Goal: Check status: Check status

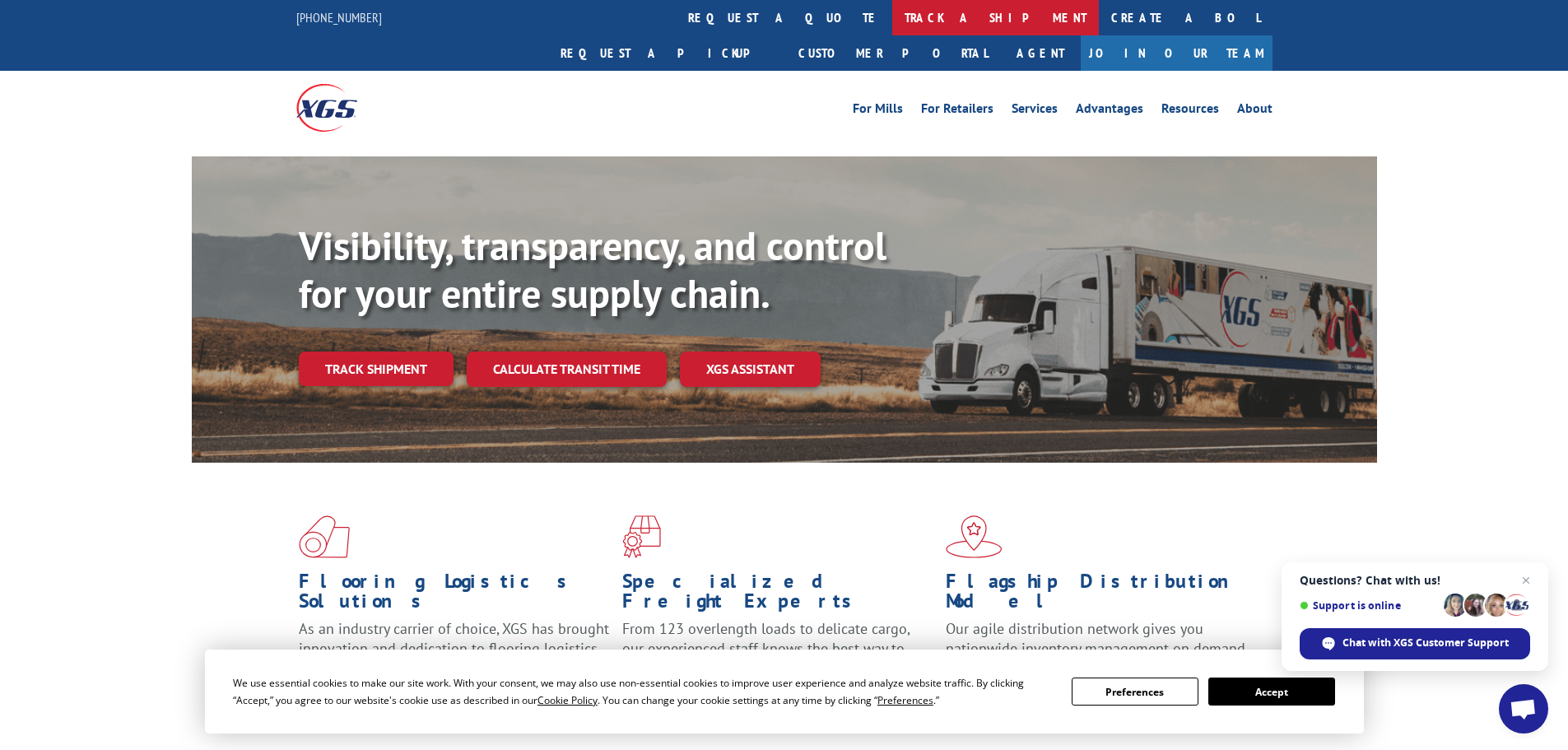
click at [892, 24] on link "track a shipment" at bounding box center [996, 18] width 207 height 35
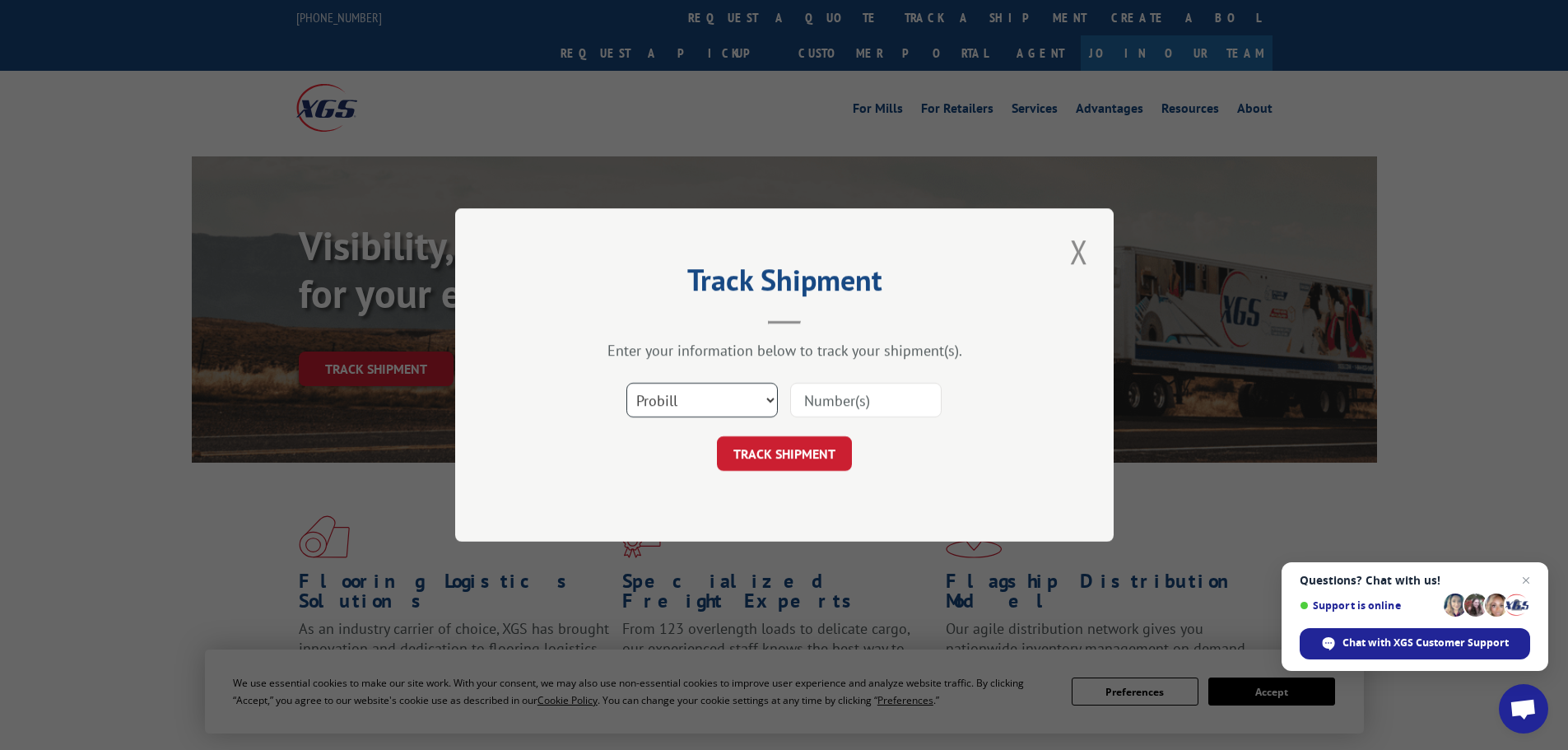
click at [770, 398] on select "Select category... Probill BOL PO" at bounding box center [703, 400] width 152 height 34
select select "po"
click at [627, 383] on select "Select category... Probill BOL PO" at bounding box center [703, 400] width 152 height 34
click at [819, 396] on input at bounding box center [866, 400] width 152 height 34
type input "PO7957"
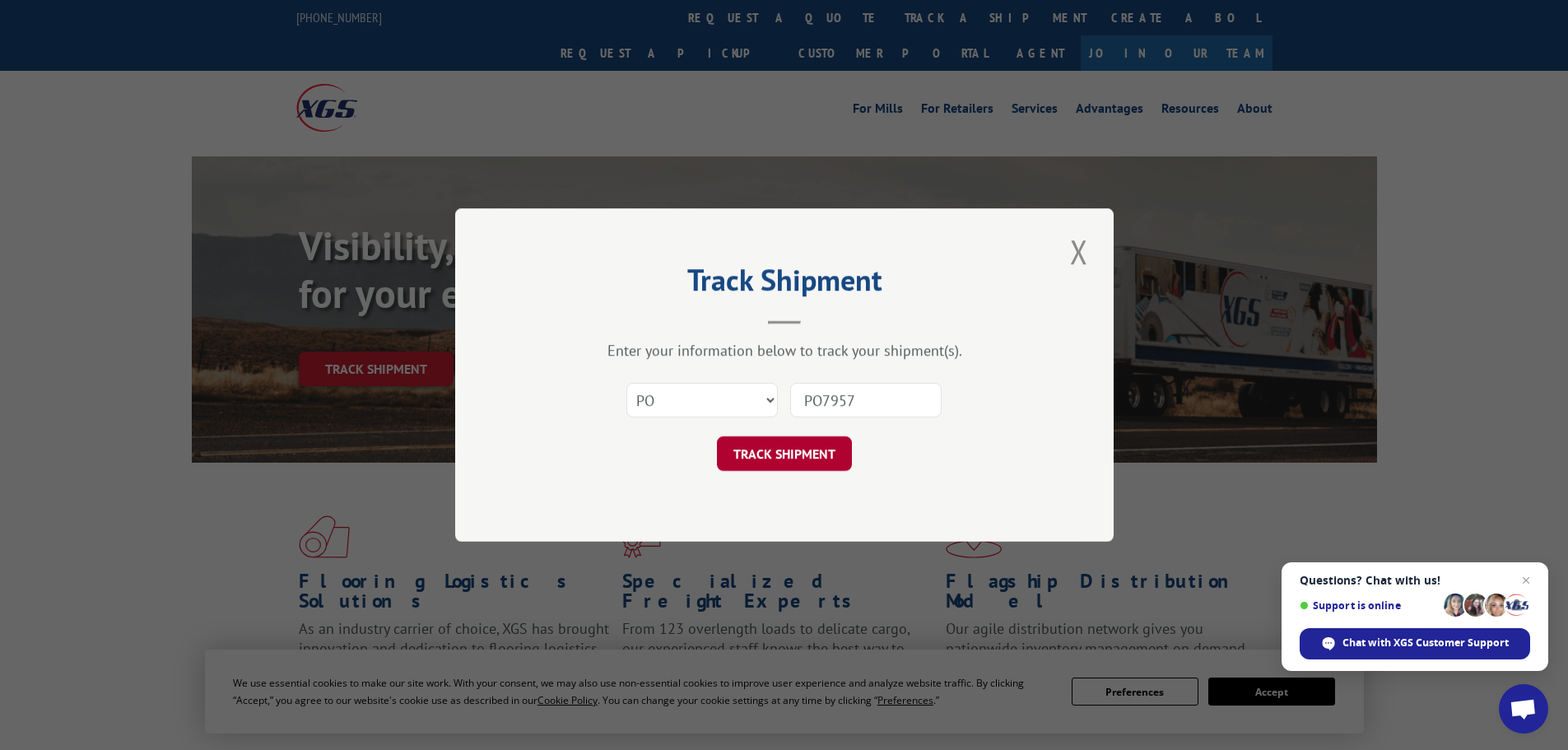
click at [800, 467] on button "TRACK SHIPMENT" at bounding box center [784, 453] width 135 height 34
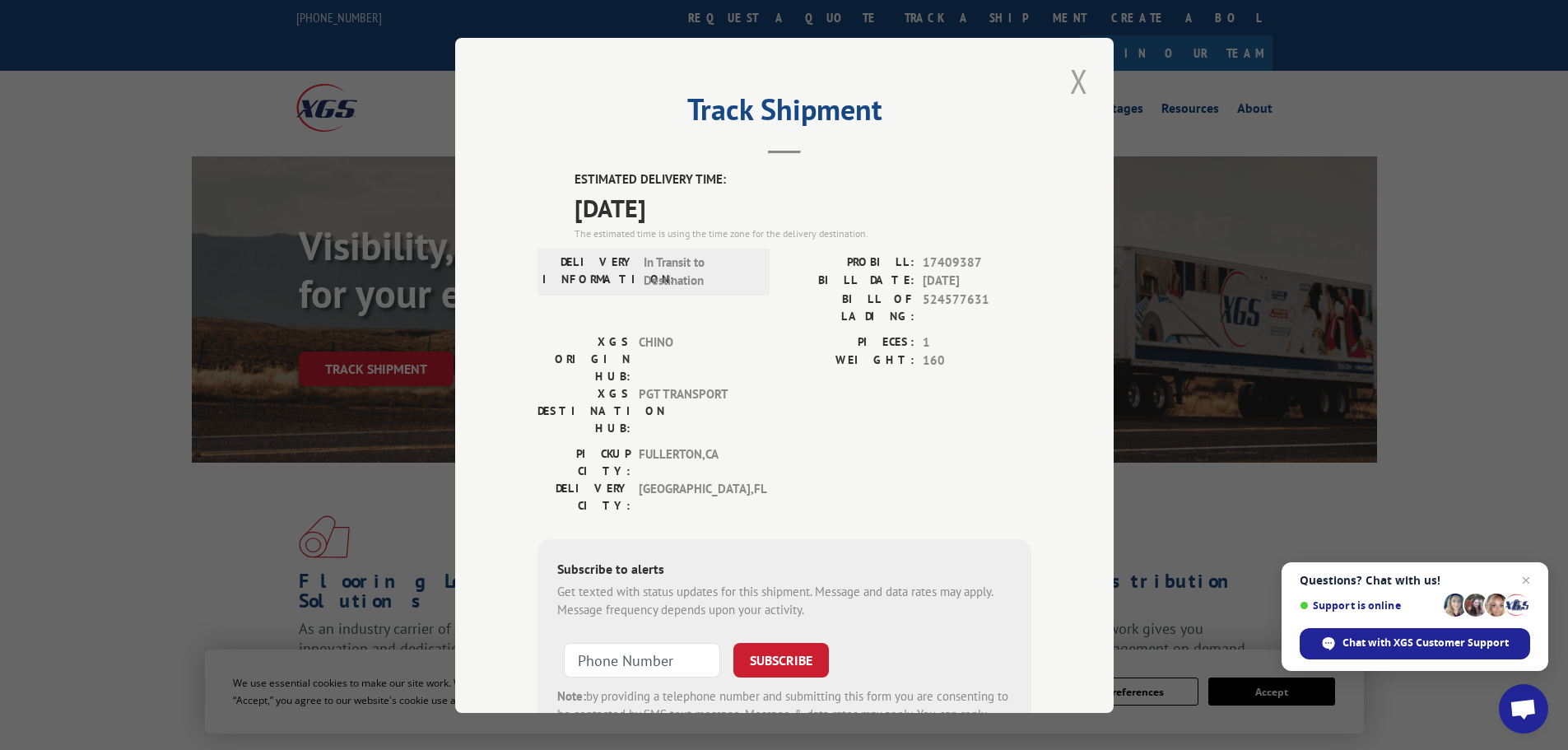
click at [1081, 86] on button "Close modal" at bounding box center [1080, 81] width 28 height 45
